Goal: Task Accomplishment & Management: Complete application form

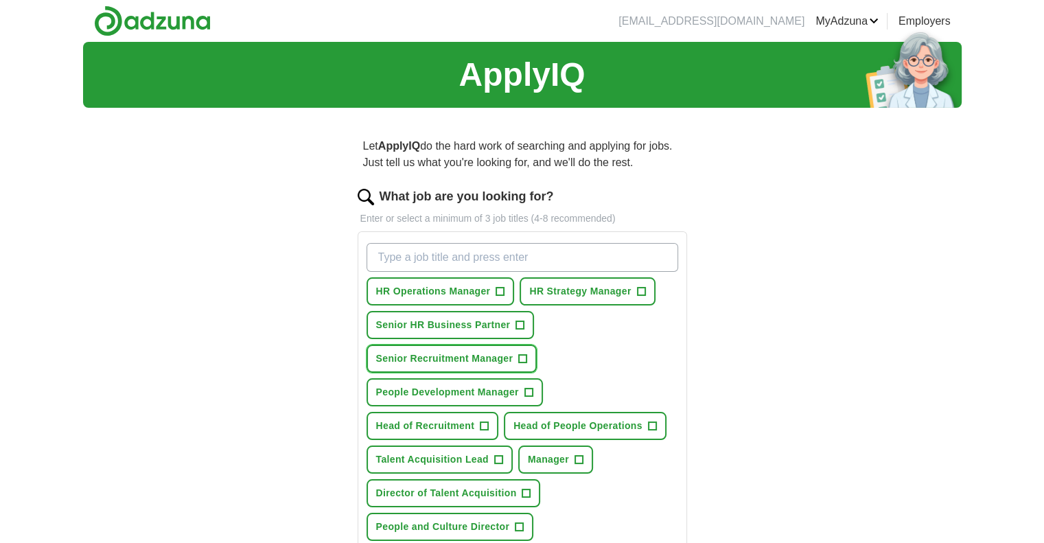
click at [522, 354] on span "+" at bounding box center [523, 358] width 8 height 11
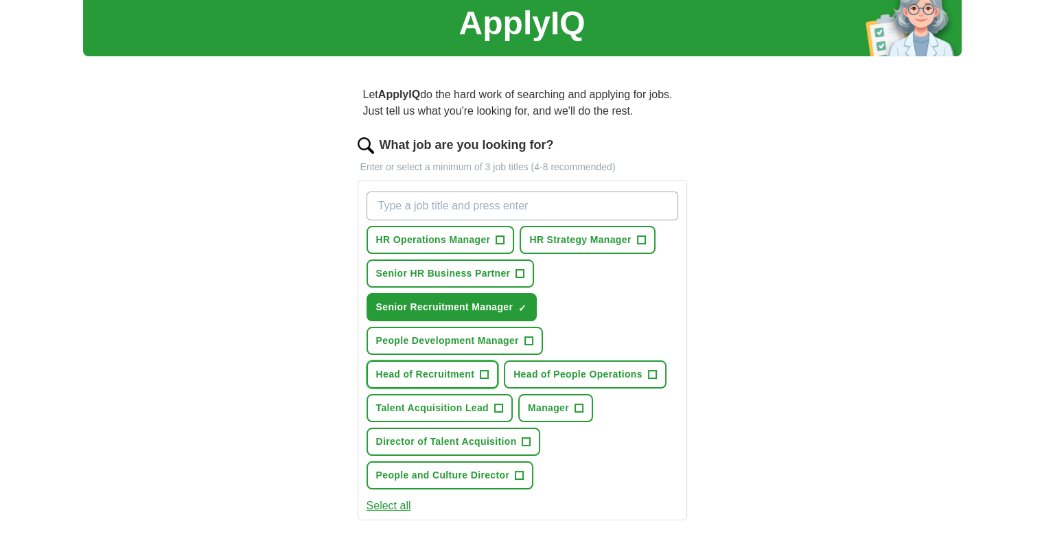
click at [481, 373] on span "+" at bounding box center [484, 374] width 8 height 11
click at [494, 403] on span "+" at bounding box center [498, 408] width 8 height 11
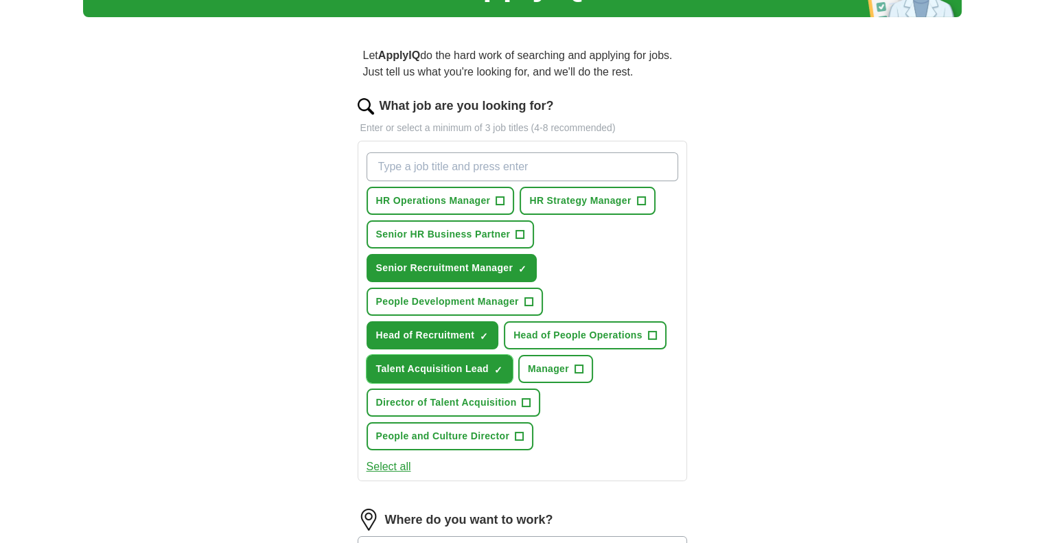
scroll to position [95, 0]
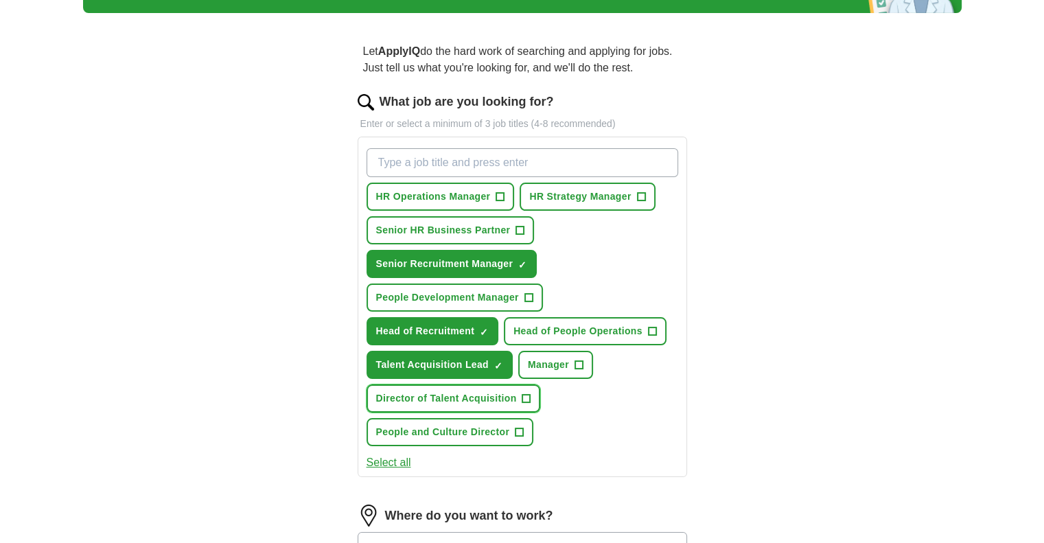
click at [527, 395] on span "+" at bounding box center [526, 398] width 8 height 11
click at [519, 428] on span "+" at bounding box center [519, 432] width 8 height 11
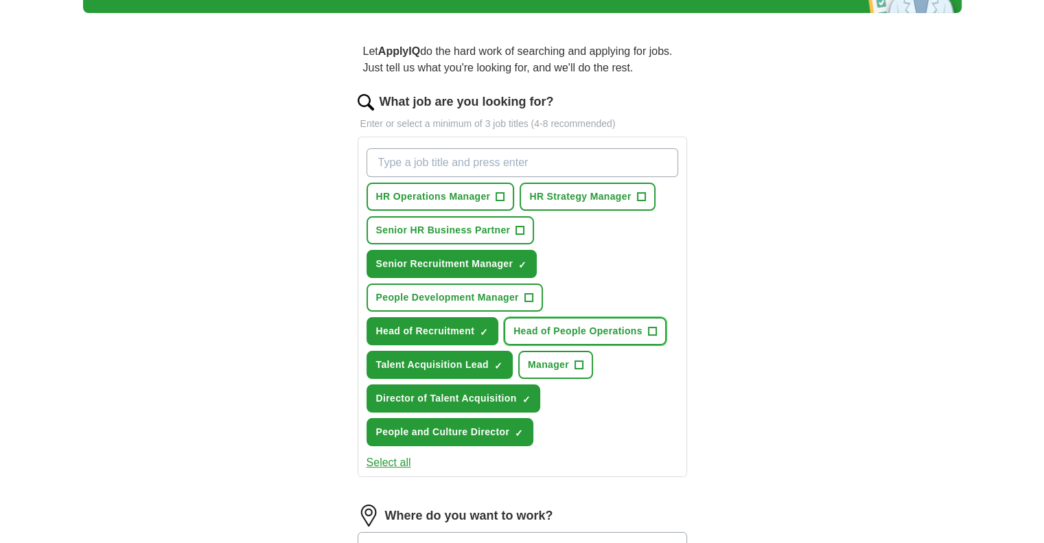
click at [649, 329] on span "+" at bounding box center [652, 331] width 8 height 11
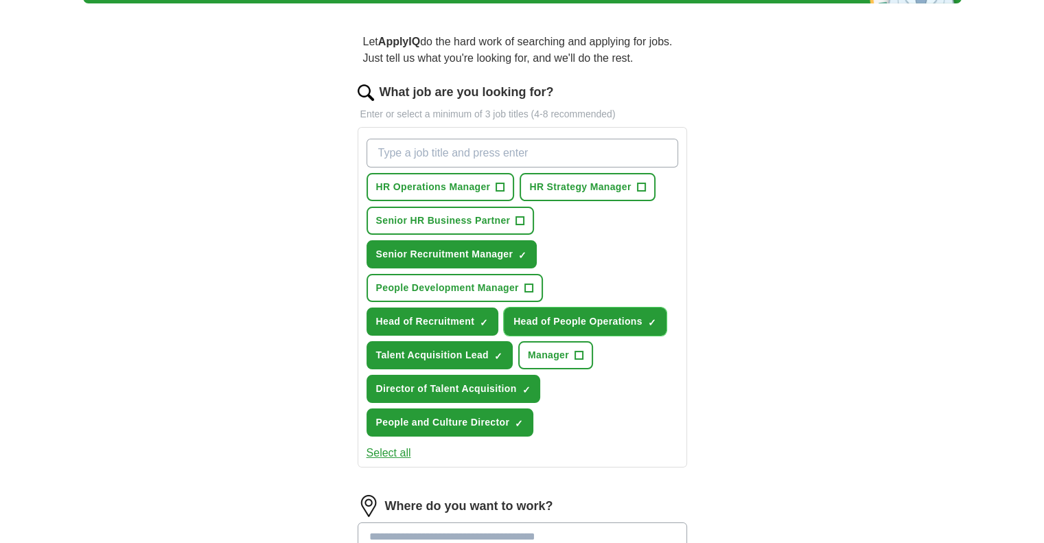
scroll to position [104, 0]
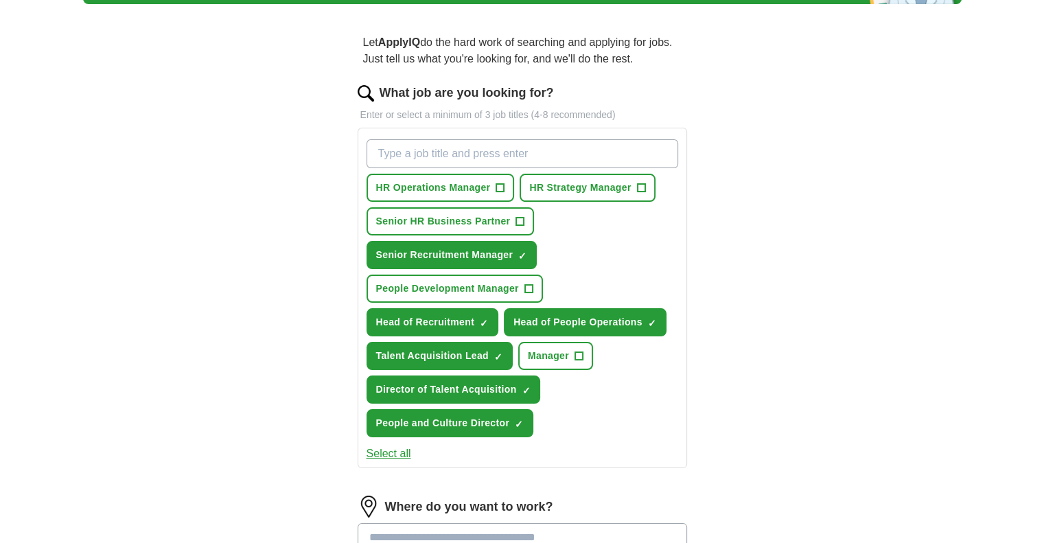
click at [436, 158] on input "What job are you looking for?" at bounding box center [522, 153] width 312 height 29
type input "Talent"
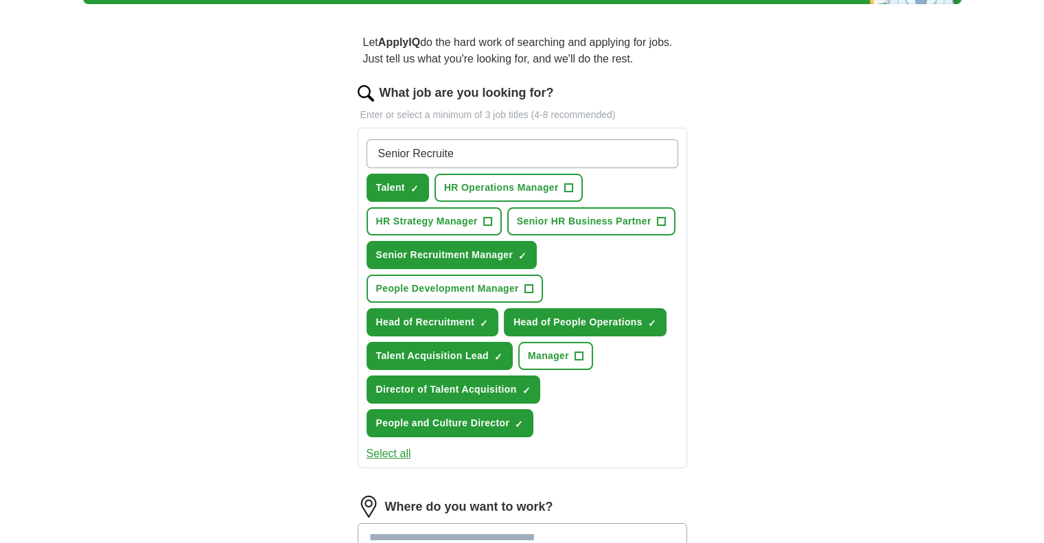
type input "Senior Recruiter"
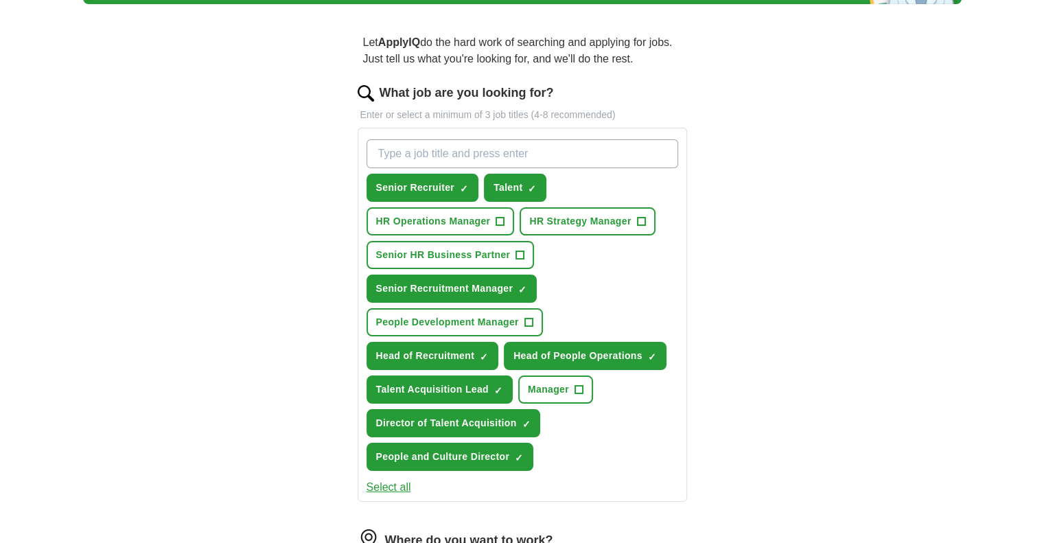
click at [482, 150] on input "What job are you looking for?" at bounding box center [522, 153] width 312 height 29
type input "Recruitment Manager"
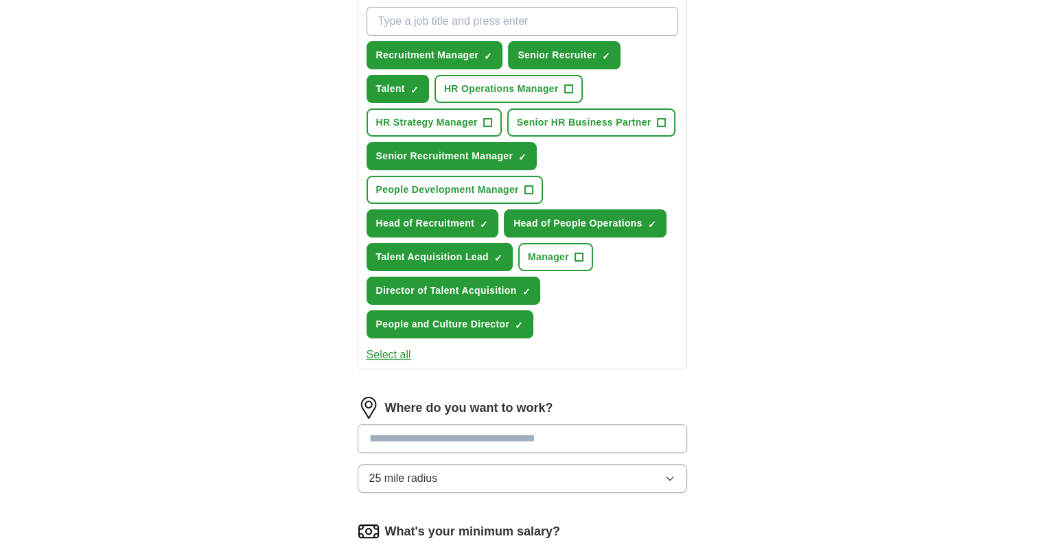
scroll to position [220, 0]
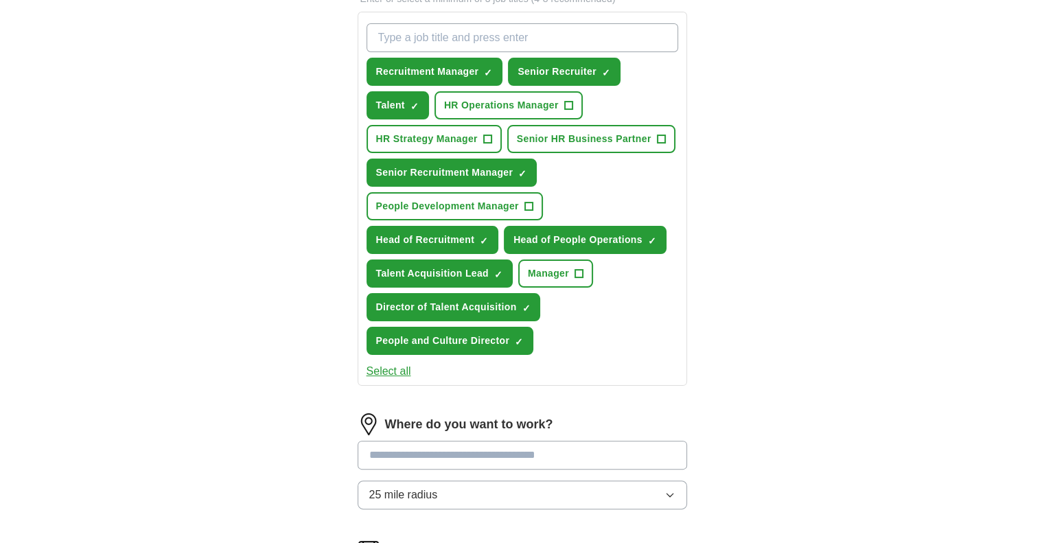
click at [464, 34] on input "What job are you looking for?" at bounding box center [522, 37] width 312 height 29
type input "e"
type input "Head People and Culture"
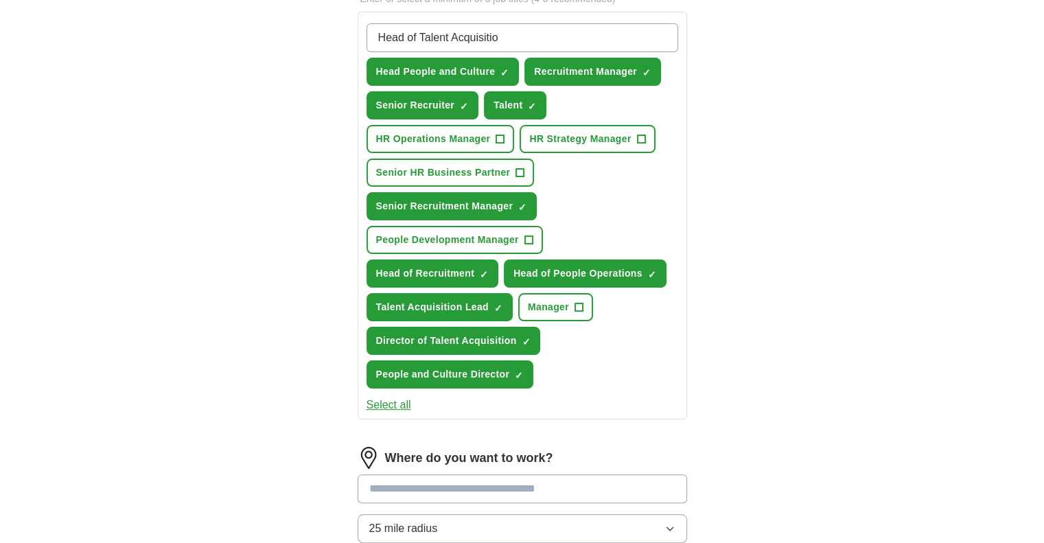
type input "Head of Talent Acquisition"
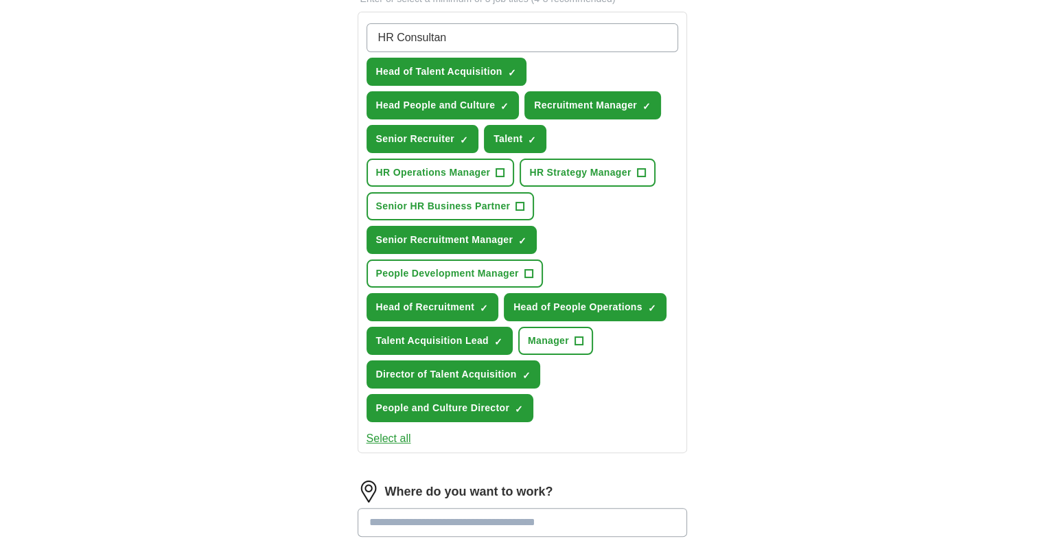
type input "HR Consultant"
type input "R"
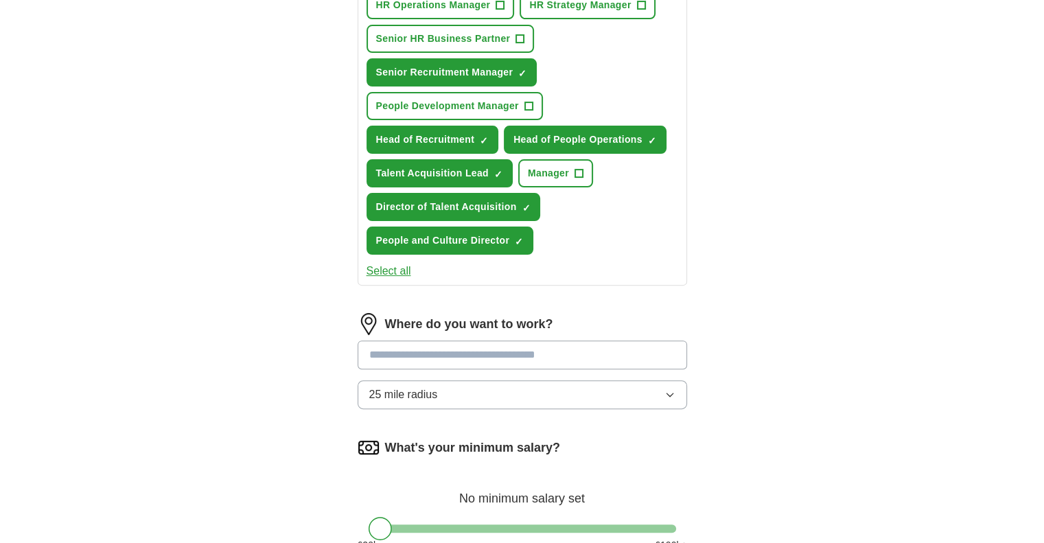
scroll to position [388, 0]
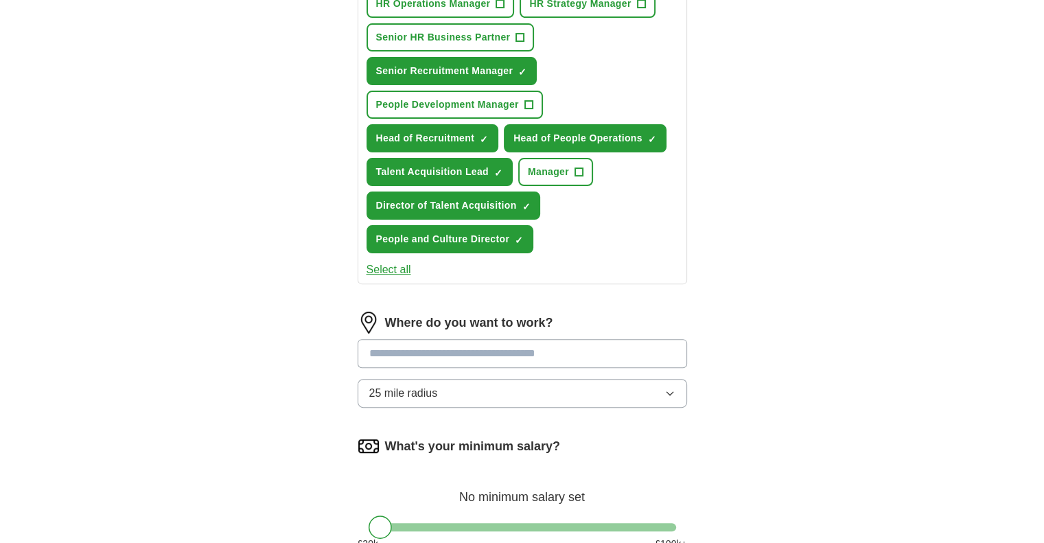
click at [492, 347] on div "Where do you want to work? 25 mile radius" at bounding box center [522, 365] width 329 height 107
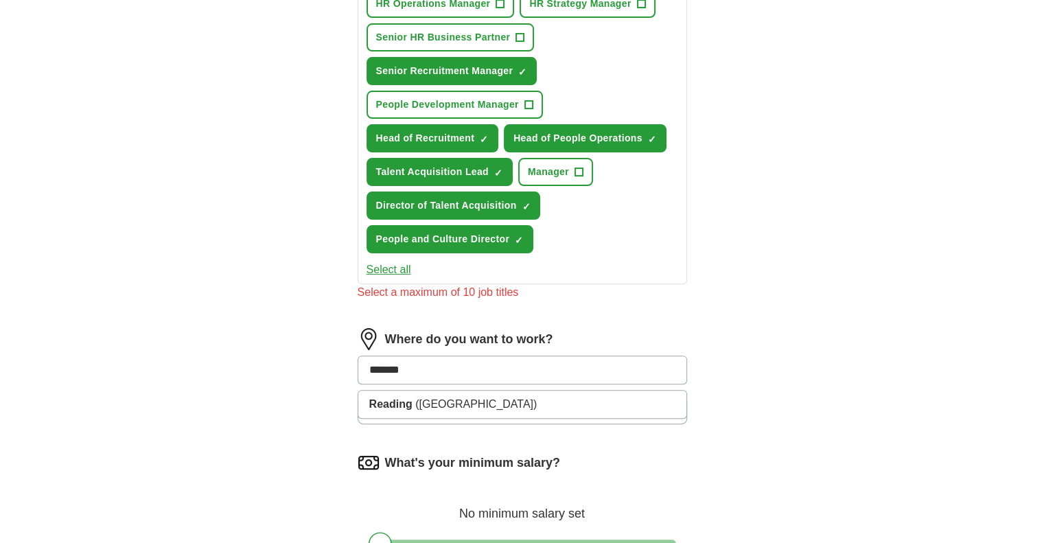
type input "*******"
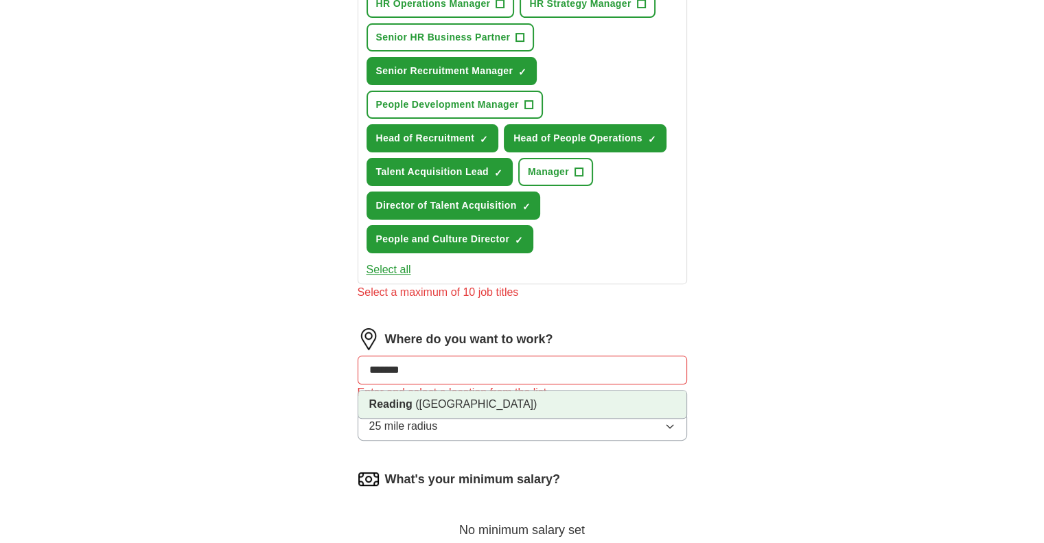
click at [445, 401] on span "([GEOGRAPHIC_DATA])" at bounding box center [475, 404] width 121 height 12
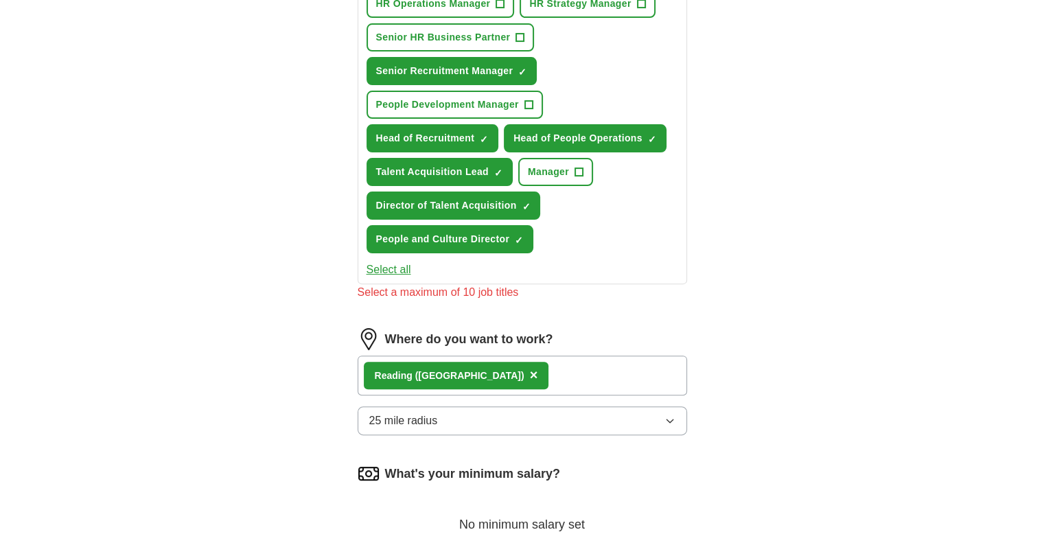
click at [538, 366] on div "Reading ([GEOGRAPHIC_DATA]) ×" at bounding box center [522, 375] width 329 height 40
click at [536, 376] on div "Reading ([GEOGRAPHIC_DATA]) ×" at bounding box center [522, 375] width 329 height 40
click at [513, 410] on button "25 mile radius" at bounding box center [522, 420] width 329 height 29
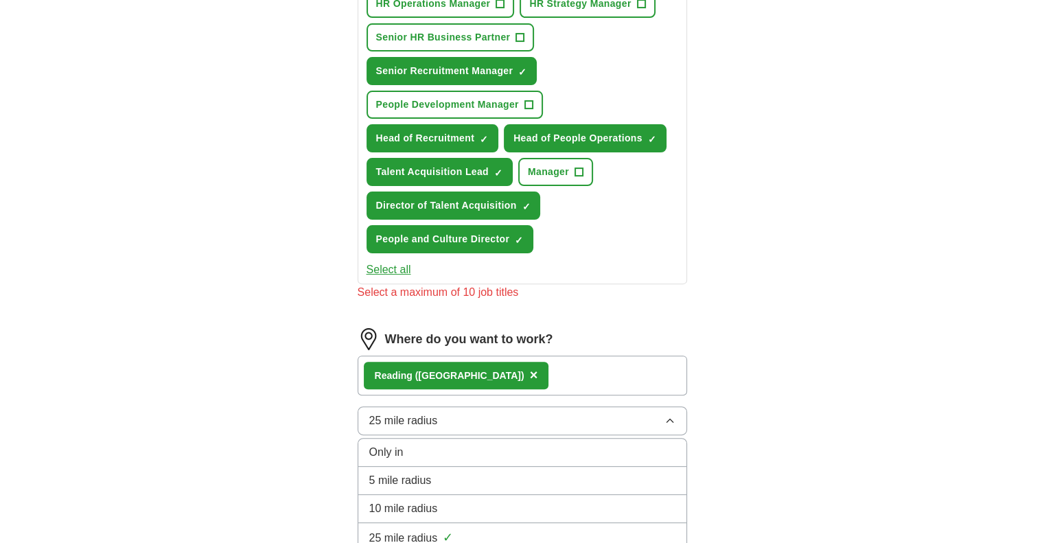
click at [524, 359] on div "Reading ([GEOGRAPHIC_DATA]) ×" at bounding box center [522, 375] width 329 height 40
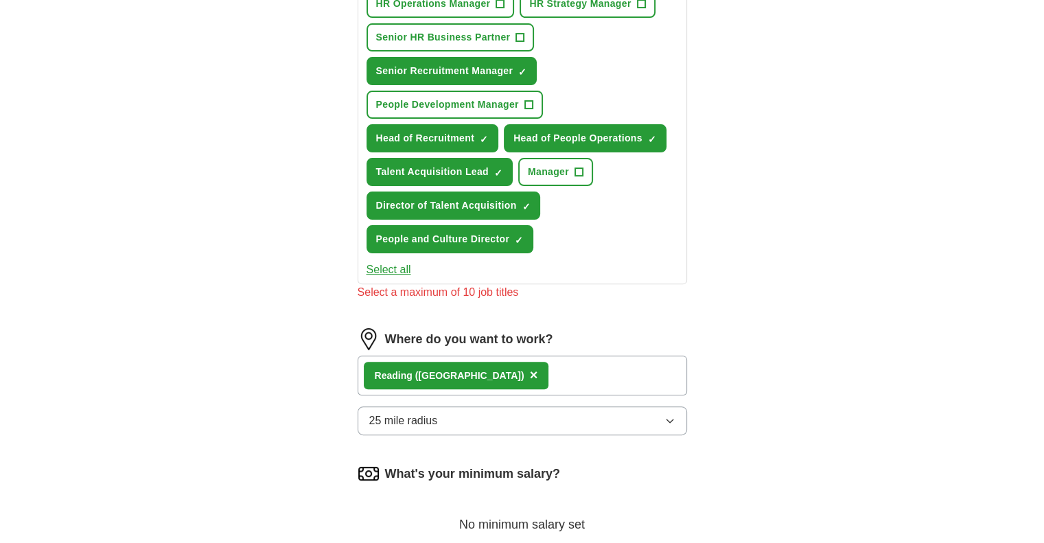
click at [538, 374] on div "Reading ([GEOGRAPHIC_DATA]) ×" at bounding box center [522, 375] width 329 height 40
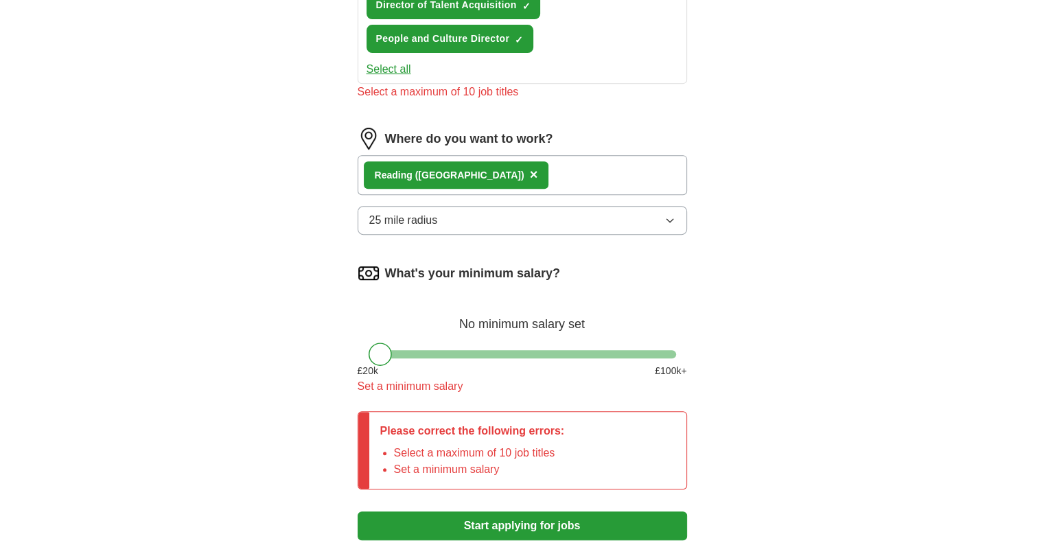
scroll to position [590, 0]
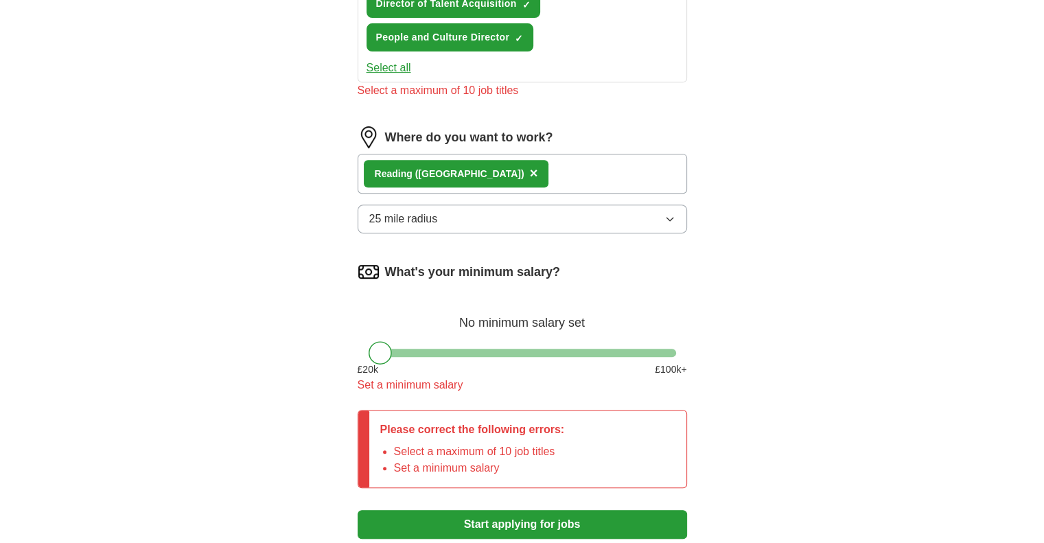
click at [422, 378] on div "Set a minimum salary" at bounding box center [522, 385] width 329 height 16
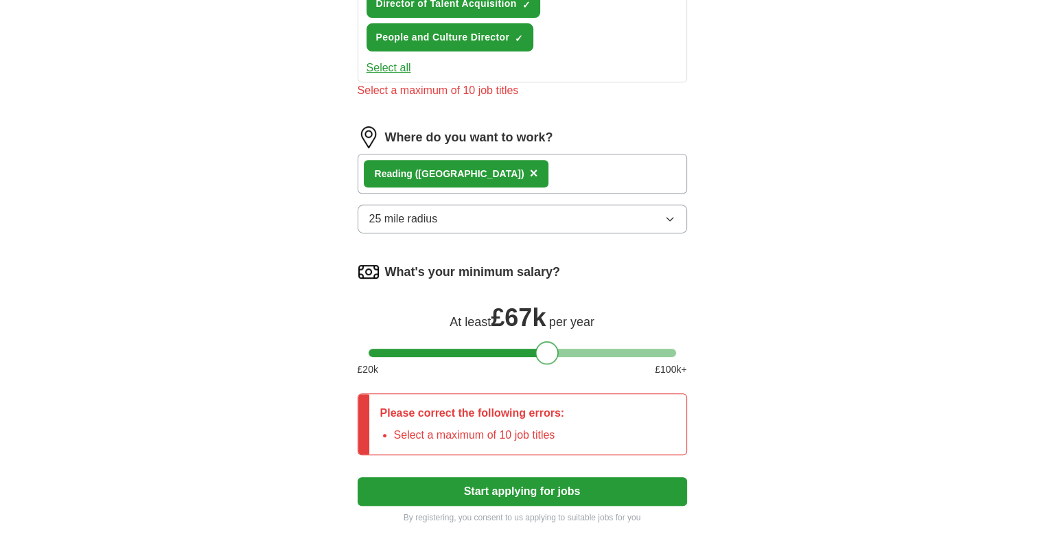
drag, startPoint x: 379, startPoint y: 348, endPoint x: 545, endPoint y: 345, distance: 165.4
click at [545, 345] on div at bounding box center [546, 352] width 23 height 23
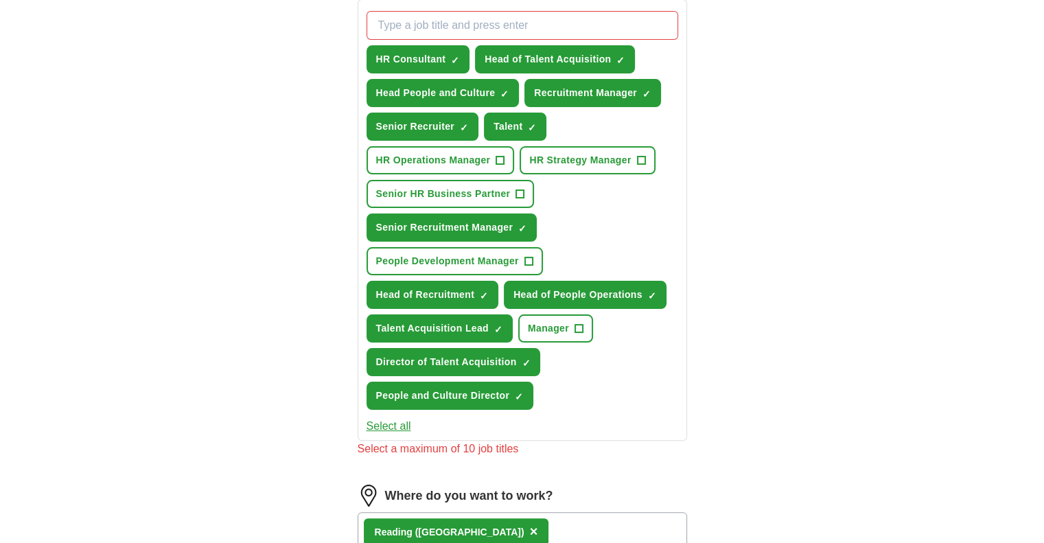
scroll to position [233, 0]
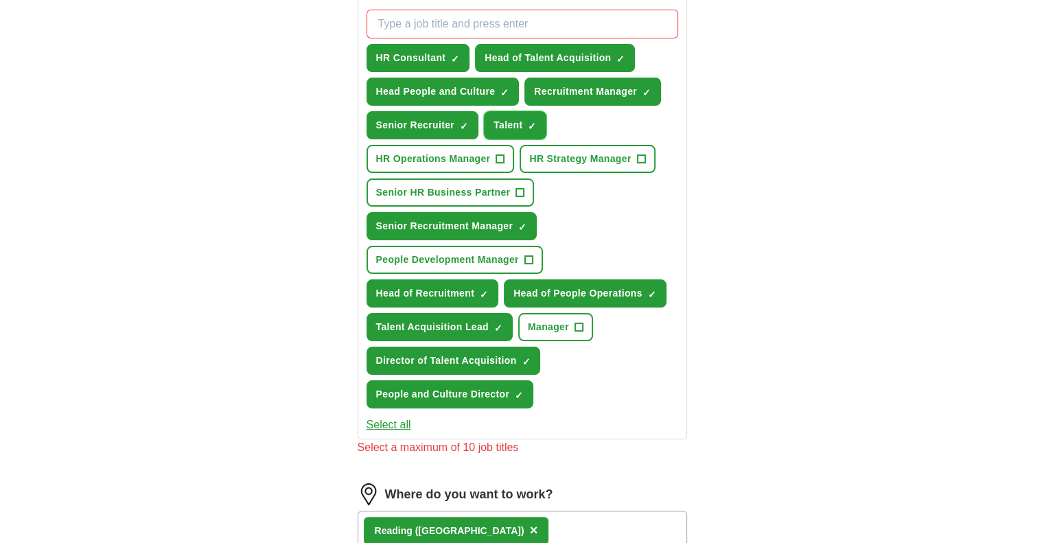
click at [0, 0] on span "×" at bounding box center [0, 0] width 0 height 0
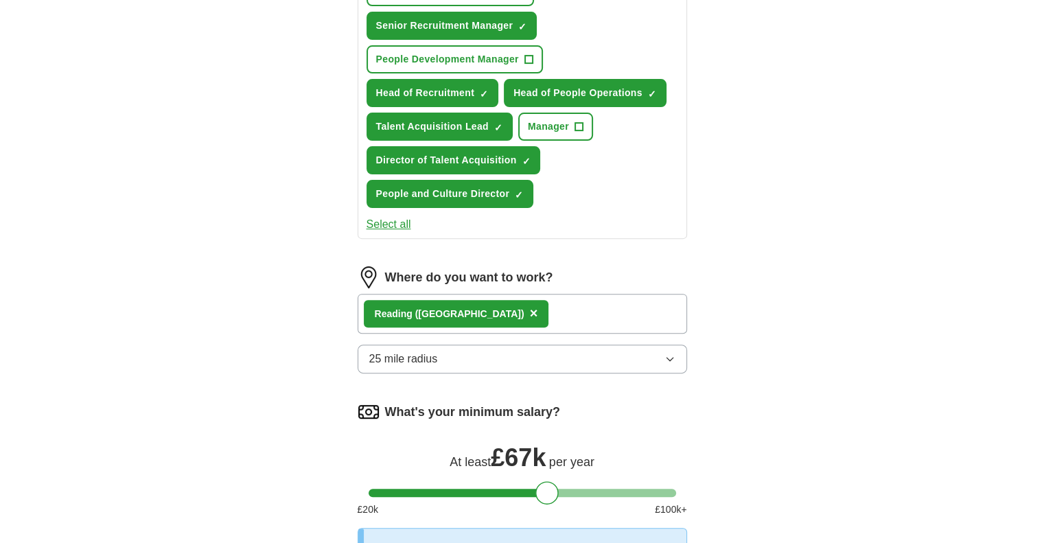
scroll to position [435, 0]
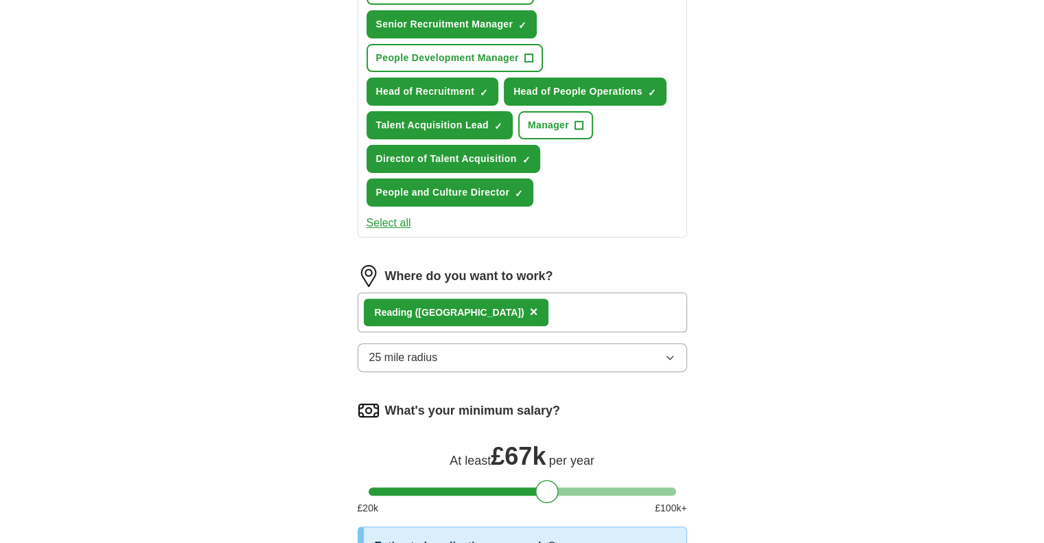
click at [567, 301] on div "Reading ([GEOGRAPHIC_DATA]) ×" at bounding box center [522, 312] width 329 height 40
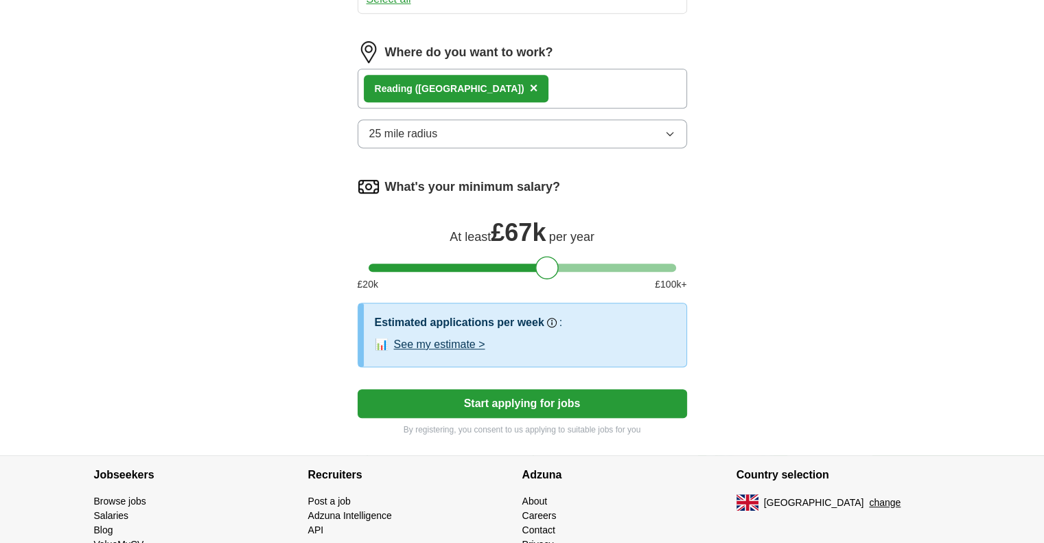
scroll to position [664, 0]
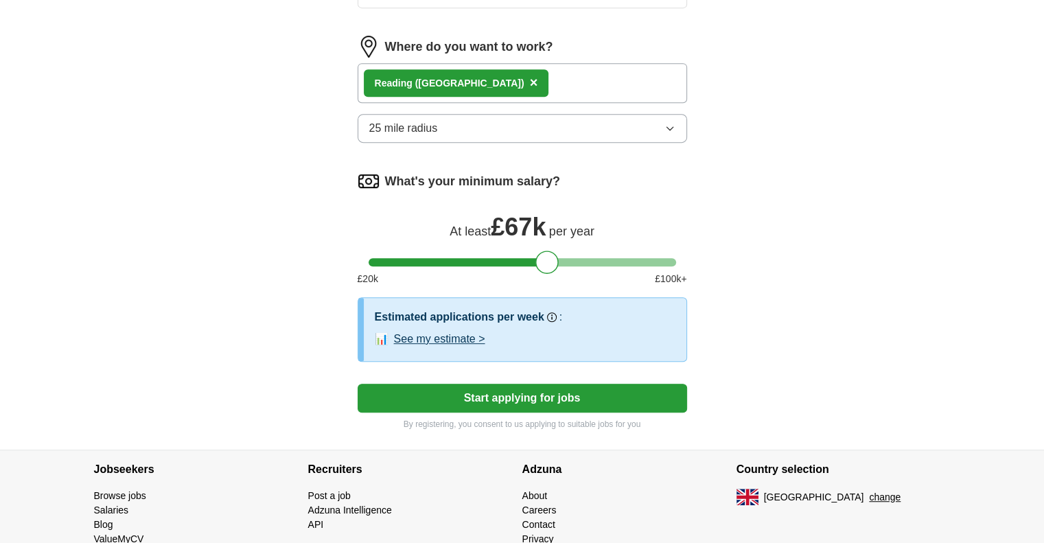
drag, startPoint x: 528, startPoint y: 390, endPoint x: 750, endPoint y: 338, distance: 227.7
drag, startPoint x: 546, startPoint y: 253, endPoint x: 554, endPoint y: 255, distance: 8.5
click at [554, 255] on div at bounding box center [553, 261] width 23 height 23
click at [521, 388] on button "Start applying for jobs" at bounding box center [522, 398] width 329 height 29
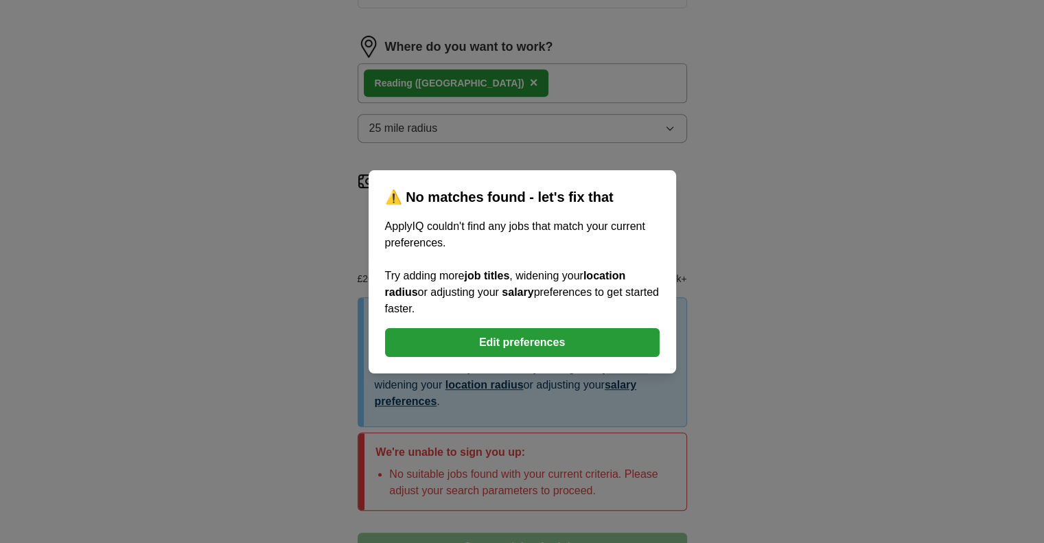
click at [522, 337] on button "Edit preferences" at bounding box center [522, 342] width 274 height 29
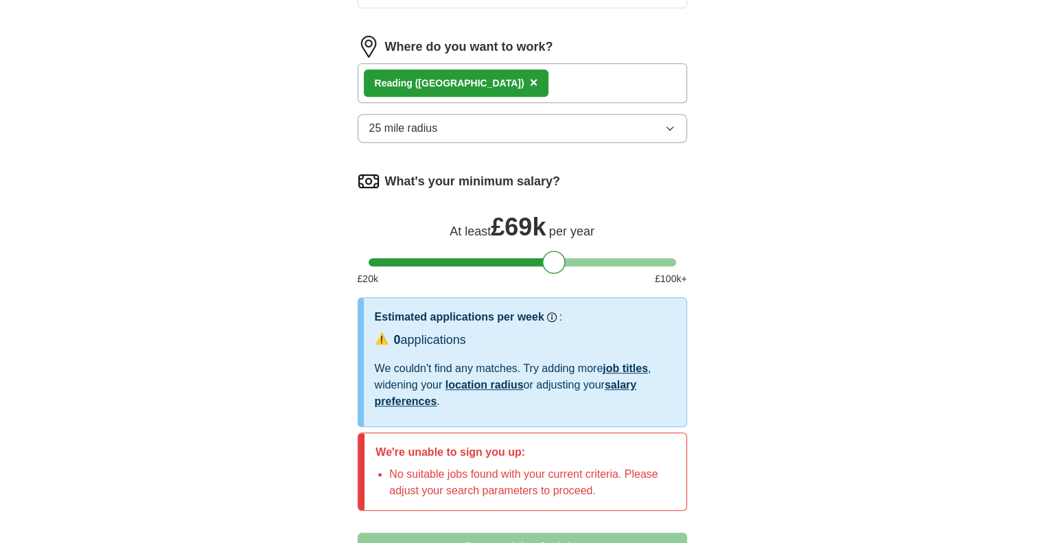
click at [537, 120] on button "25 mile radius" at bounding box center [522, 128] width 329 height 29
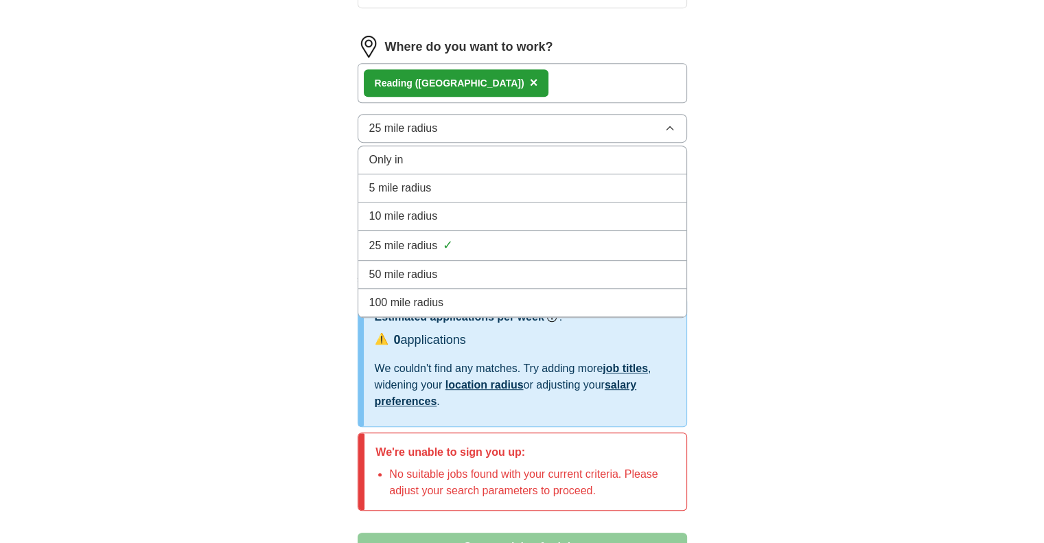
click at [537, 120] on button "25 mile radius" at bounding box center [522, 128] width 329 height 29
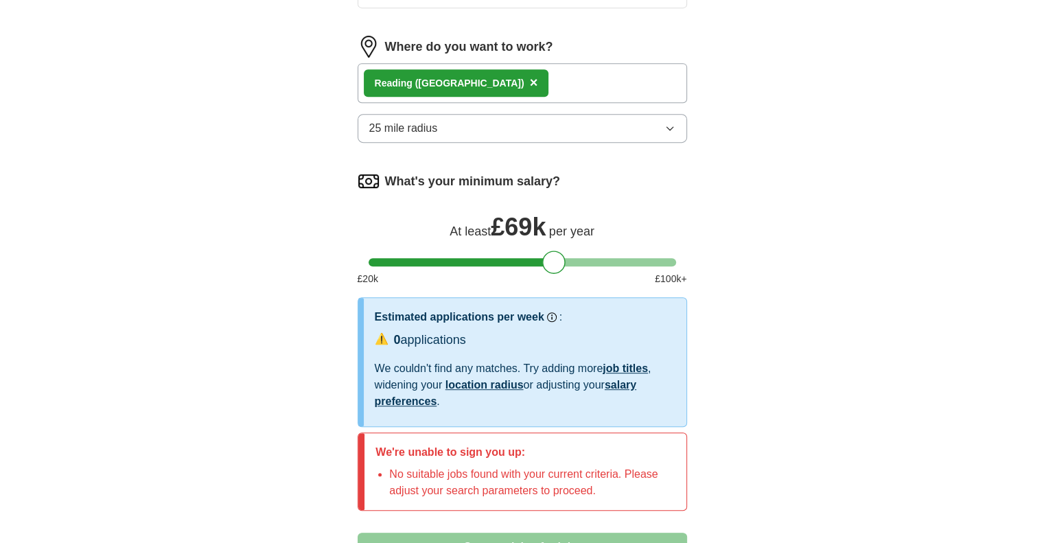
click at [538, 65] on div "Reading ([GEOGRAPHIC_DATA]) ×" at bounding box center [522, 83] width 329 height 40
click at [504, 89] on div "Reading ([GEOGRAPHIC_DATA]) ×" at bounding box center [522, 83] width 329 height 40
click at [668, 123] on icon "button" at bounding box center [669, 128] width 11 height 11
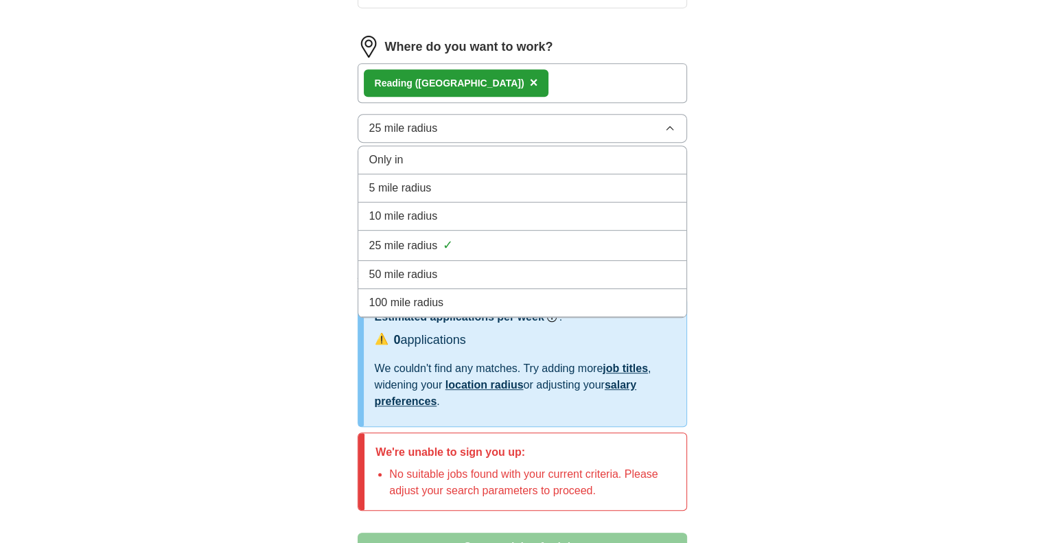
click at [435, 266] on span "50 mile radius" at bounding box center [403, 274] width 69 height 16
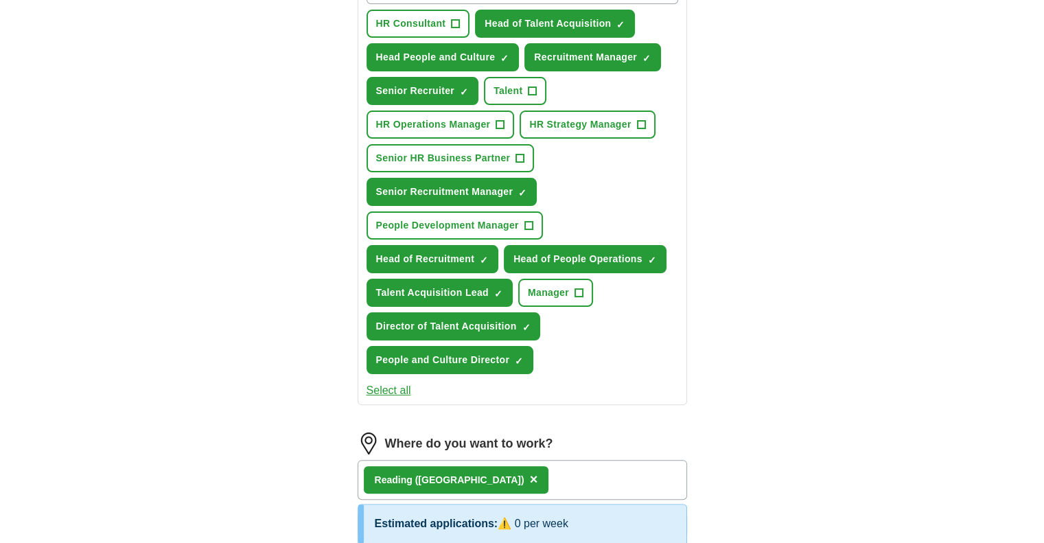
scroll to position [231, 0]
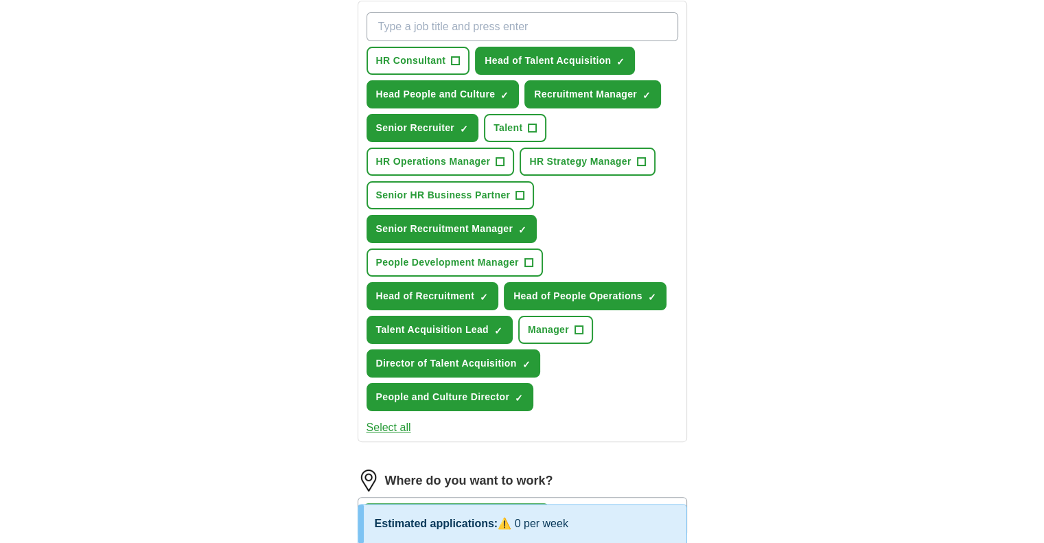
click at [767, 172] on div "ApplyIQ Let ApplyIQ do the hard work of searching and applying for jobs. Just t…" at bounding box center [522, 441] width 878 height 1260
click at [0, 0] on span "×" at bounding box center [0, 0] width 0 height 0
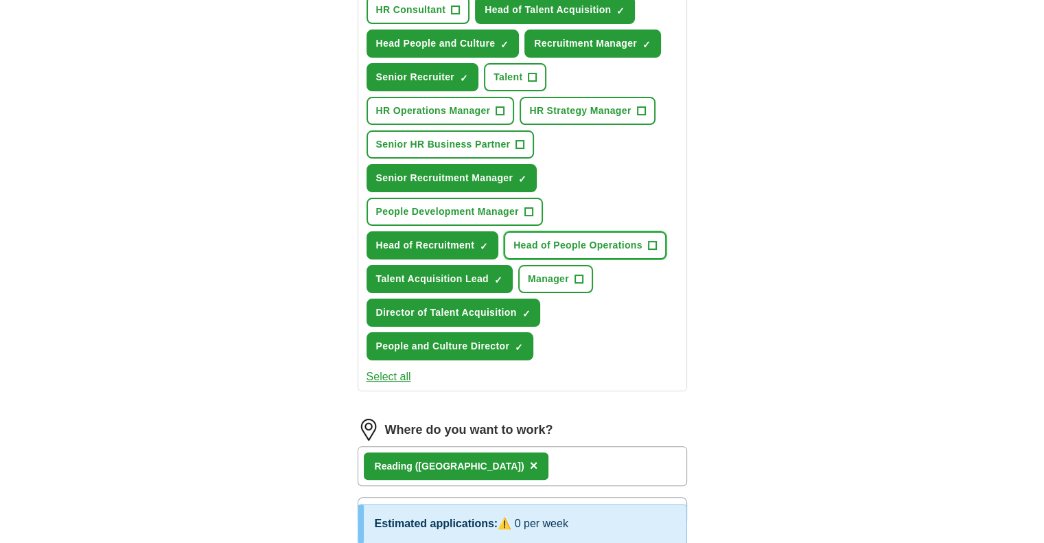
scroll to position [283, 0]
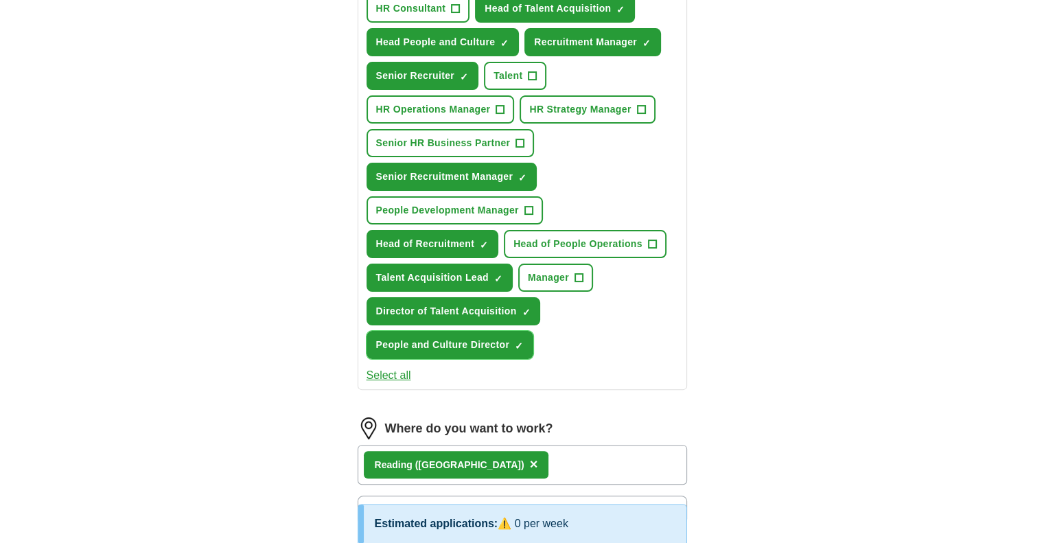
click at [0, 0] on span "×" at bounding box center [0, 0] width 0 height 0
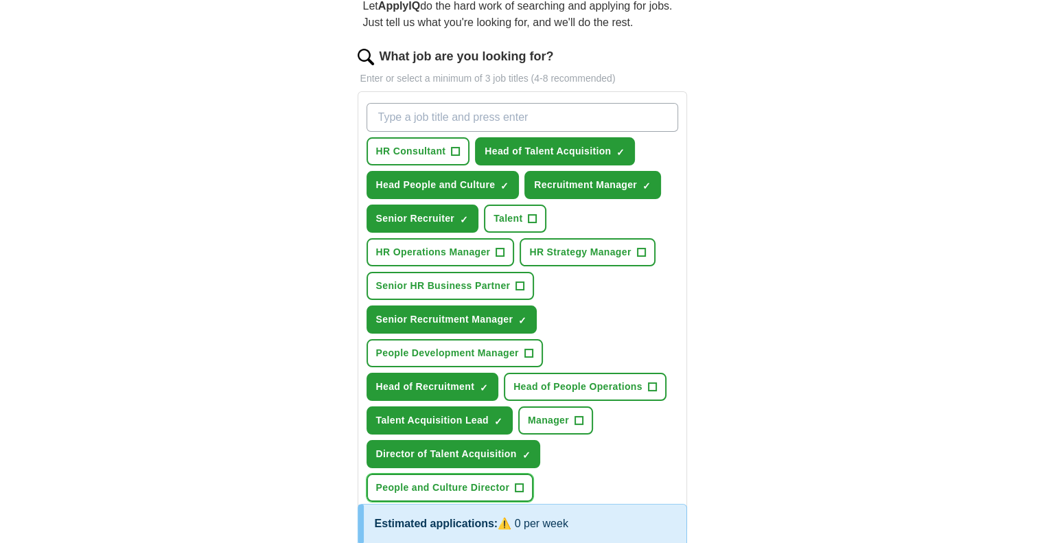
scroll to position [140, 0]
click at [490, 116] on input "What job are you looking for?" at bounding box center [522, 117] width 312 height 29
type input "Recruitment"
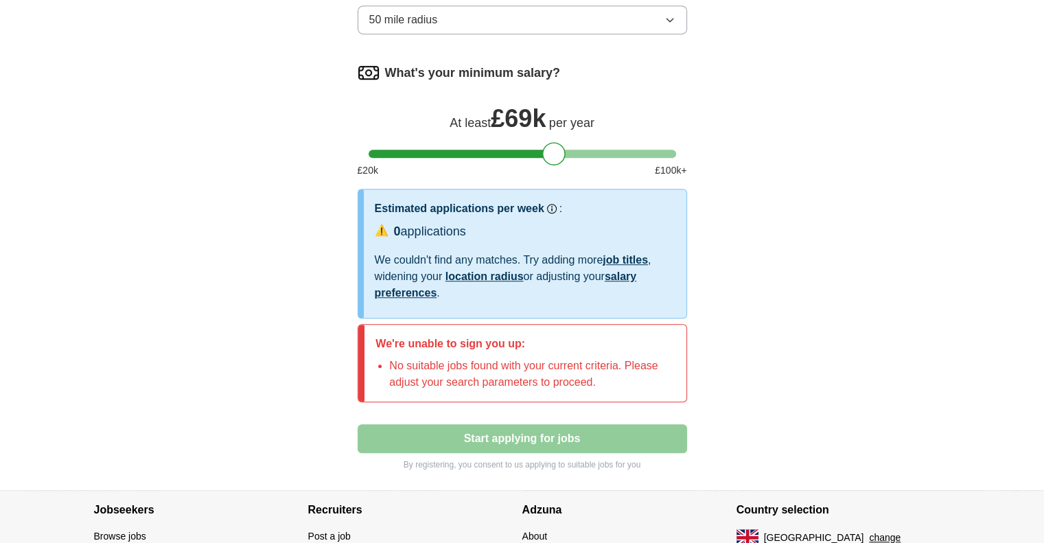
scroll to position [807, 0]
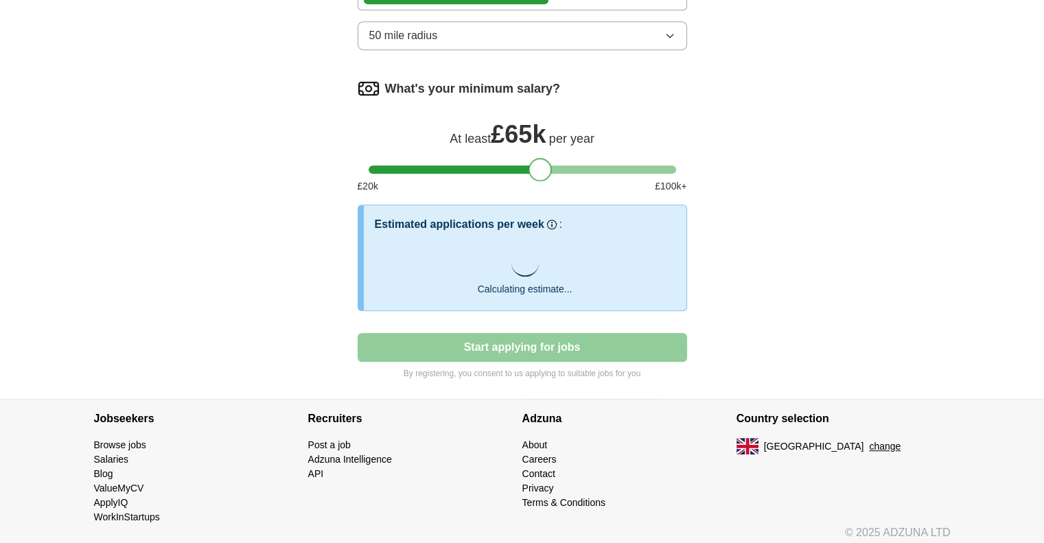
drag, startPoint x: 557, startPoint y: 141, endPoint x: 543, endPoint y: 141, distance: 13.7
click at [543, 141] on div "What's your minimum salary? At least £ 65k per year £ 20 k £ 100 k+" at bounding box center [522, 141] width 329 height 127
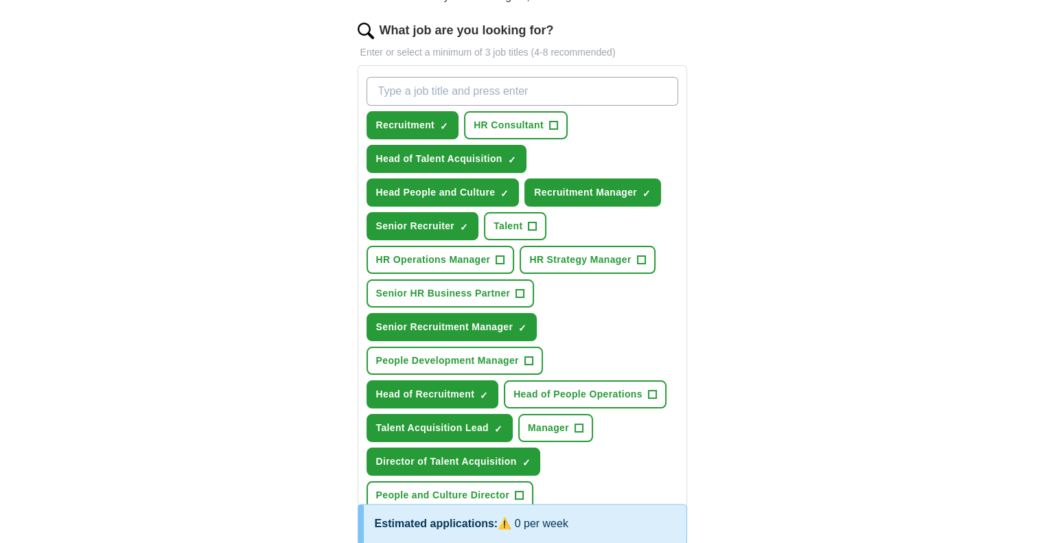
scroll to position [167, 0]
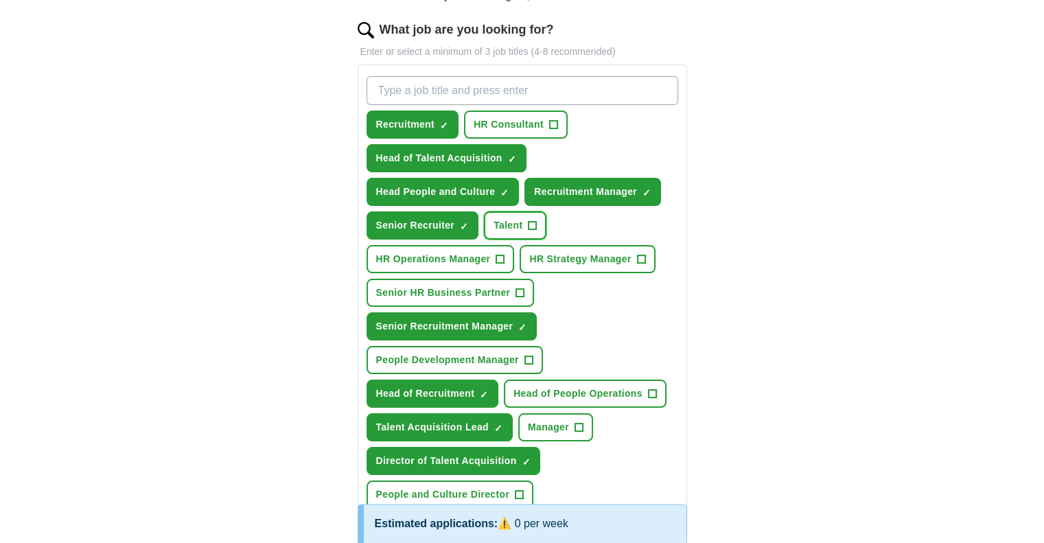
click at [533, 222] on span "+" at bounding box center [532, 225] width 8 height 11
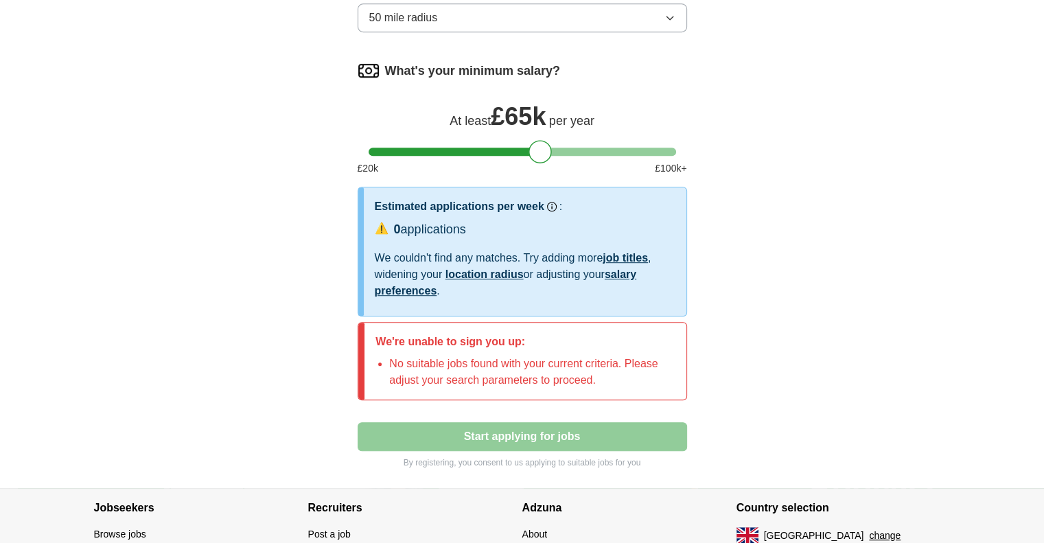
scroll to position [898, 0]
